Goal: Task Accomplishment & Management: Manage account settings

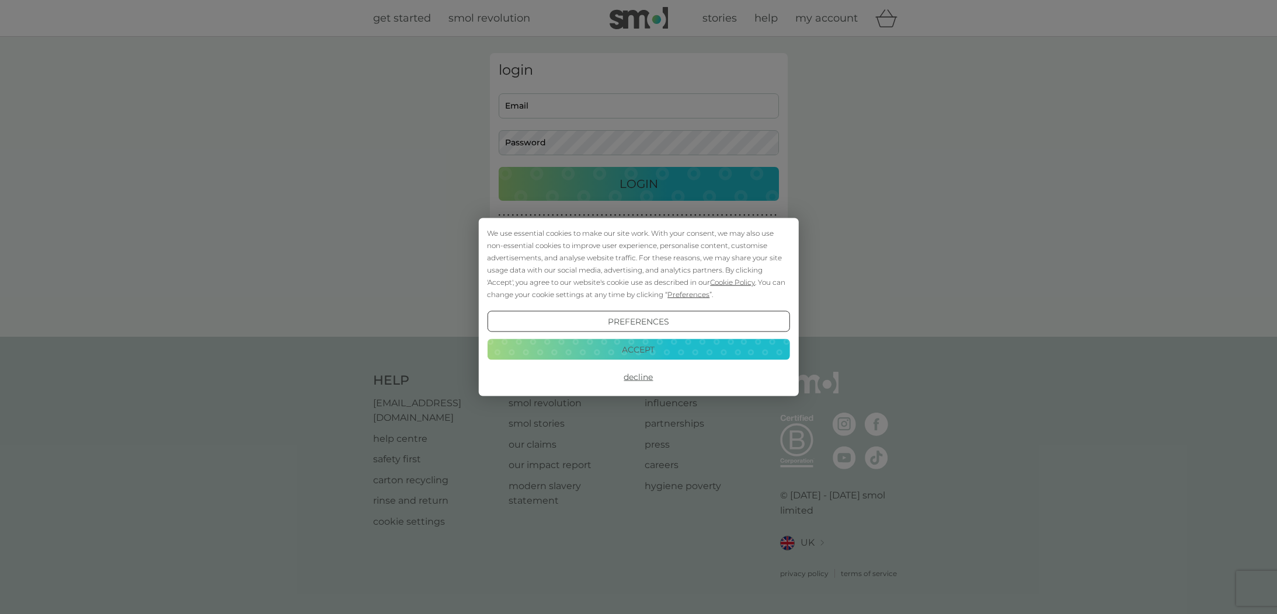
click at [717, 346] on button "Accept" at bounding box center [638, 349] width 303 height 21
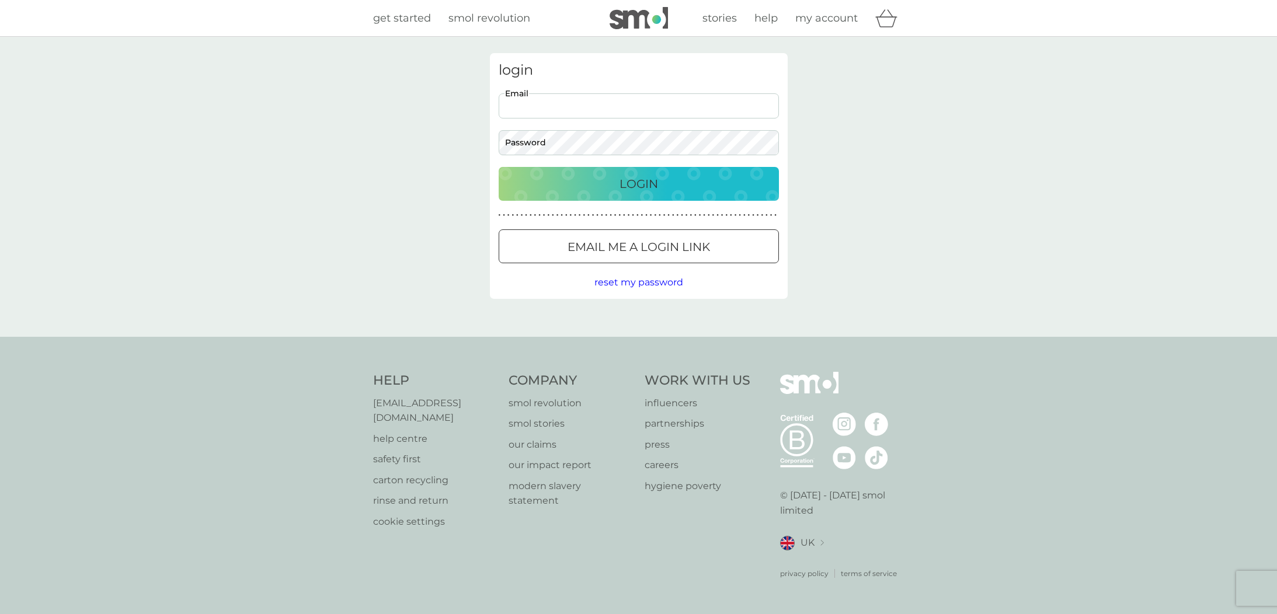
type input "fionaneligan@gmail.com"
click at [671, 182] on div "Login" at bounding box center [638, 184] width 257 height 19
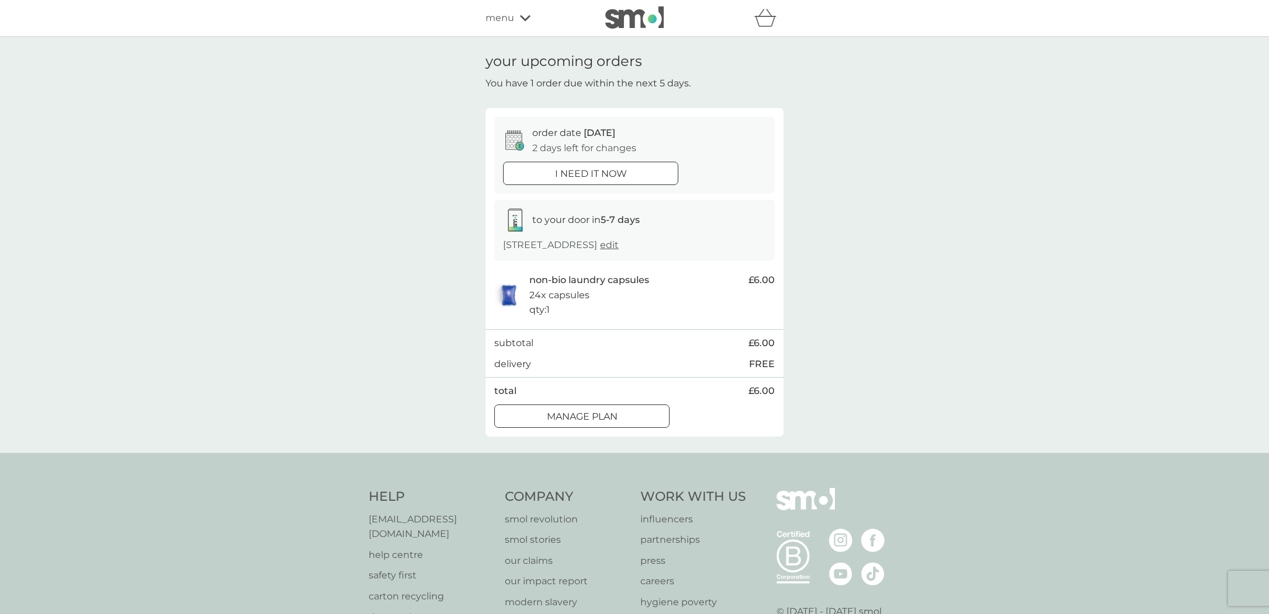
click at [589, 417] on div at bounding box center [582, 417] width 42 height 12
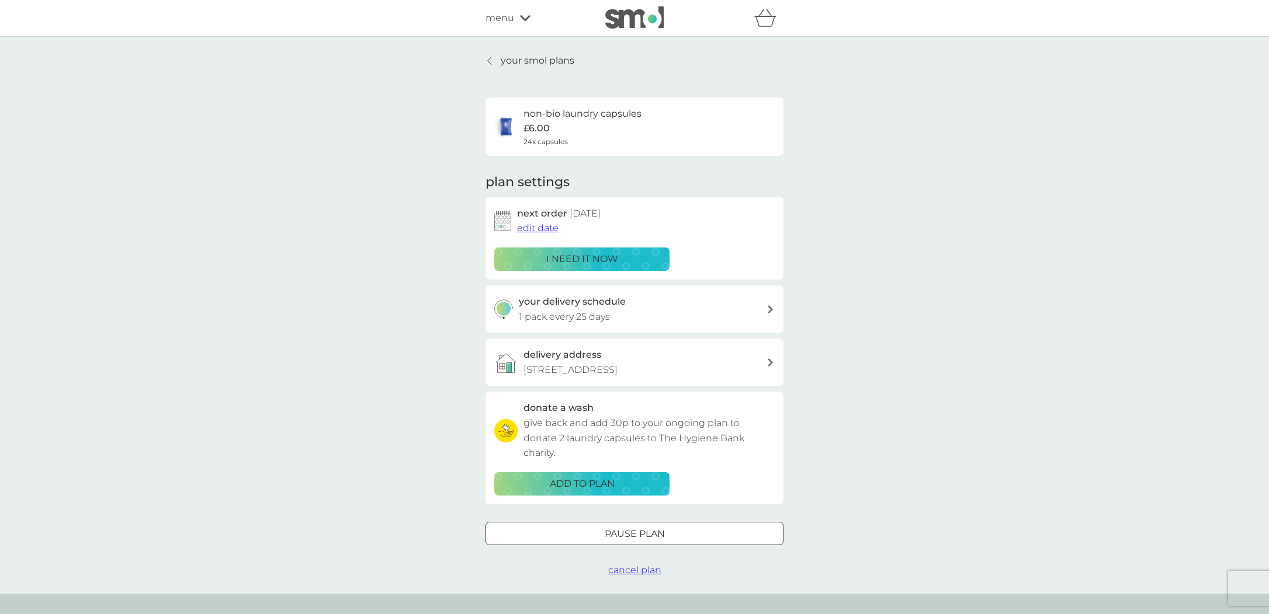
click at [543, 225] on span "edit date" at bounding box center [537, 228] width 41 height 11
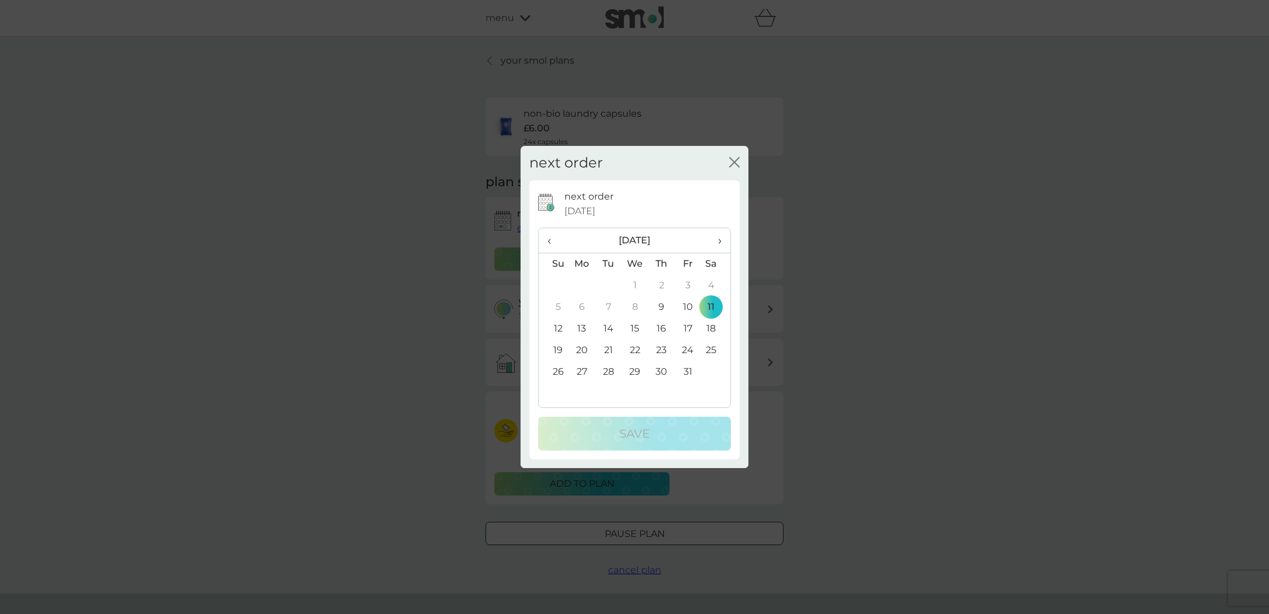
click at [713, 331] on td "18" at bounding box center [715, 329] width 29 height 22
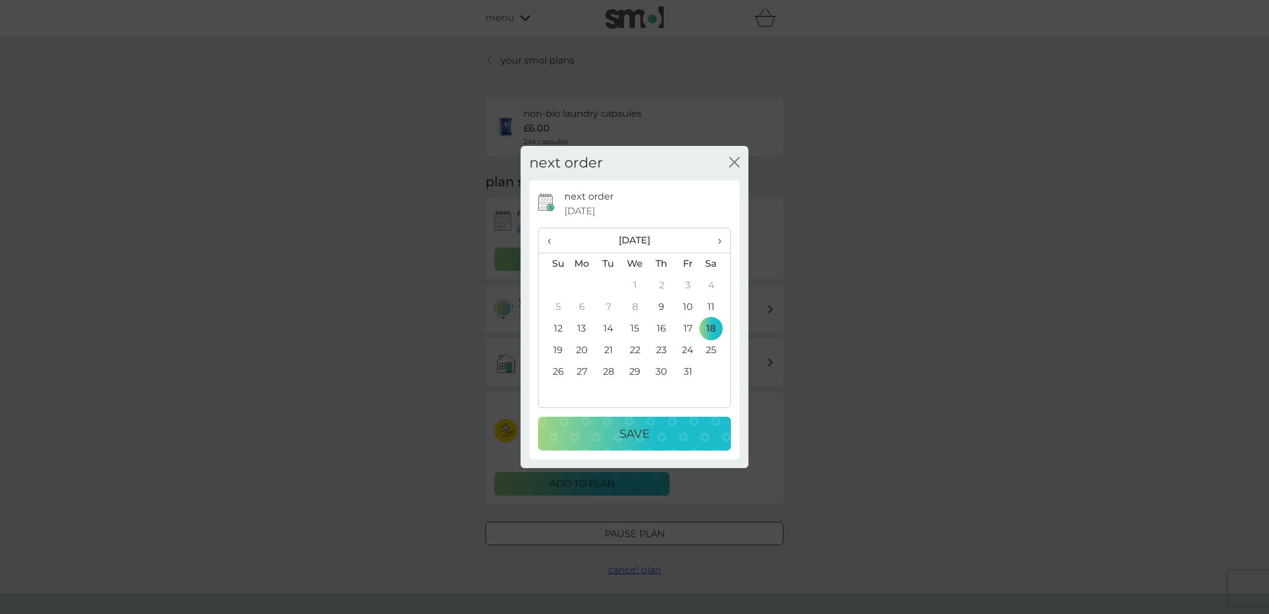
click at [645, 442] on p "Save" at bounding box center [634, 434] width 30 height 19
